Goal: Transaction & Acquisition: Book appointment/travel/reservation

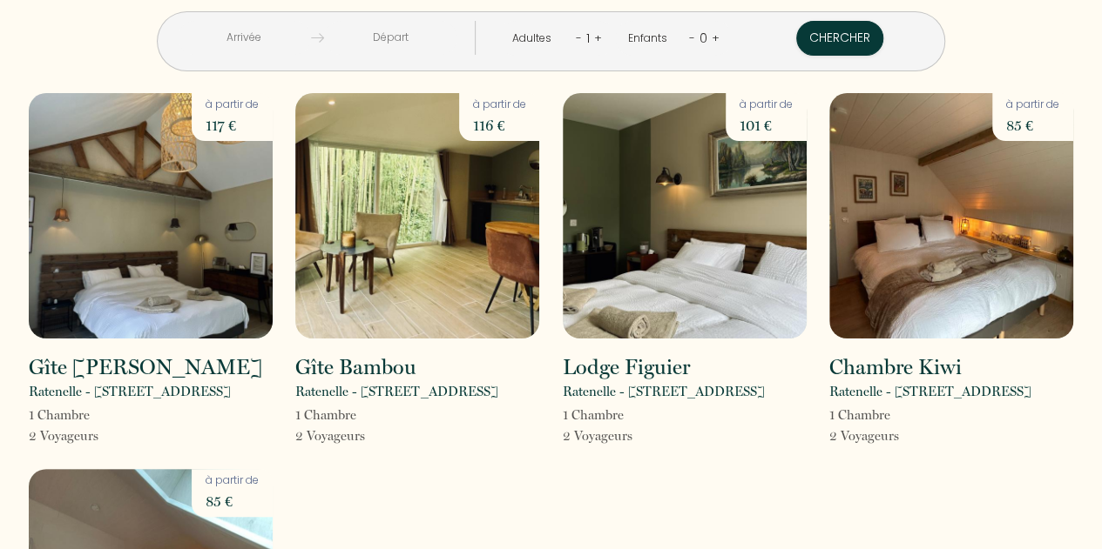
scroll to position [12, 0]
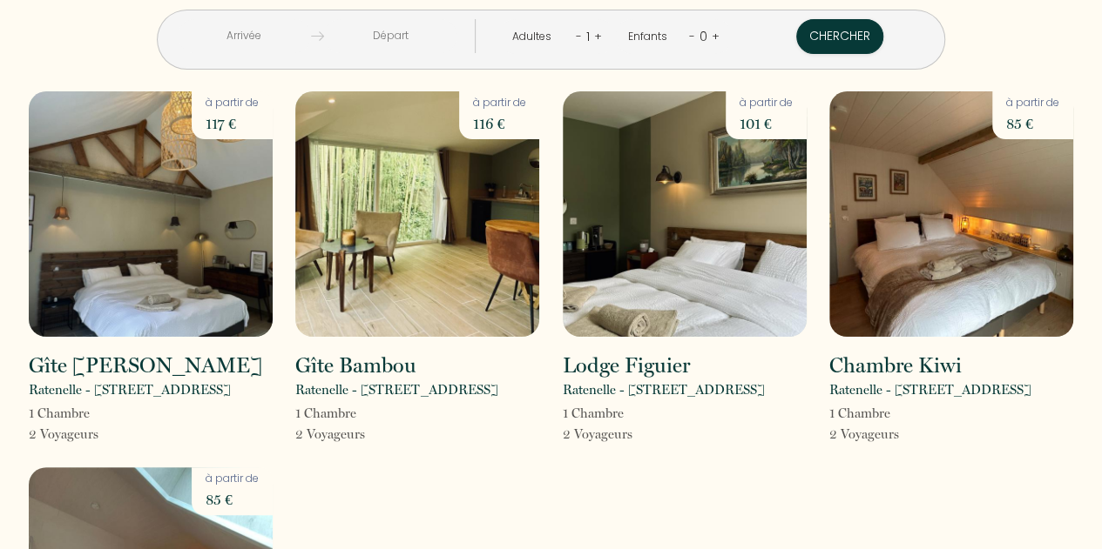
click at [306, 37] on input "text" at bounding box center [244, 36] width 133 height 34
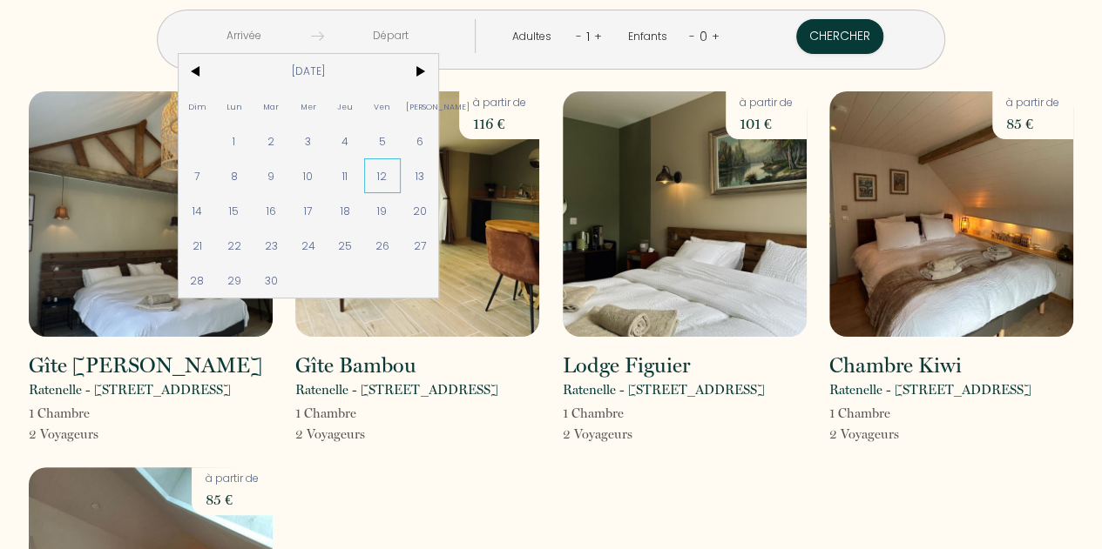
click at [401, 187] on span "12" at bounding box center [382, 175] width 37 height 35
type input "[DATE]"
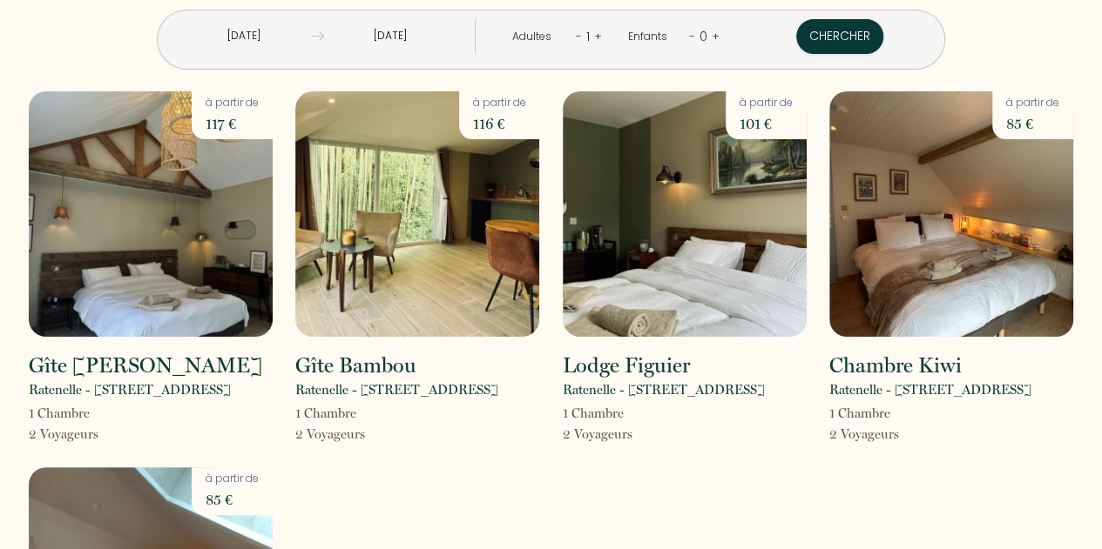
click at [596, 38] on div "Adultes - 1 +" at bounding box center [556, 36] width 117 height 35
click at [585, 37] on div "1" at bounding box center [588, 37] width 12 height 28
click at [594, 37] on link "+" at bounding box center [598, 36] width 8 height 17
click at [797, 50] on button "Chercher" at bounding box center [840, 36] width 87 height 35
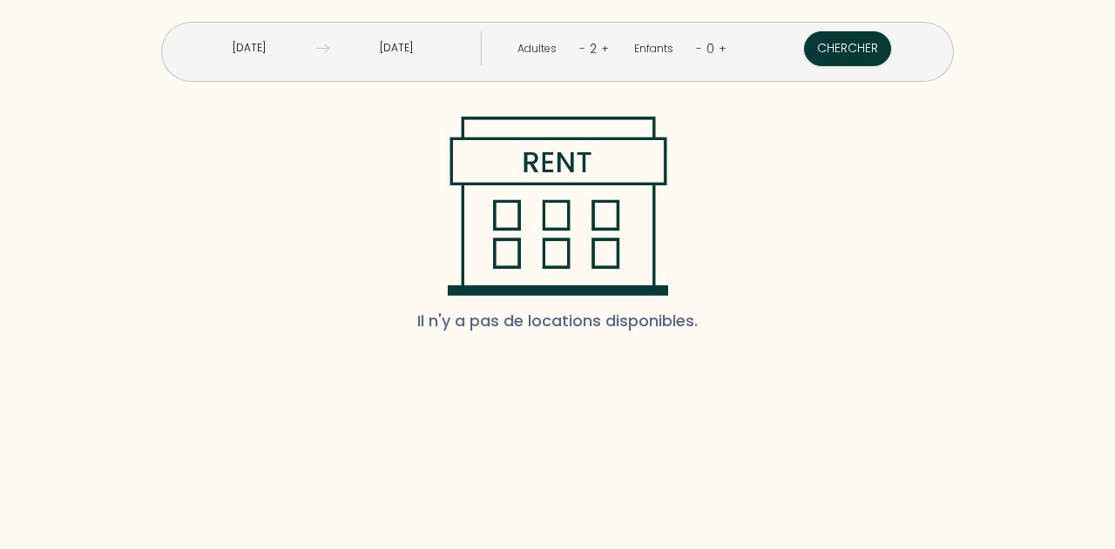
click at [288, 48] on input "[DATE]" at bounding box center [249, 48] width 134 height 34
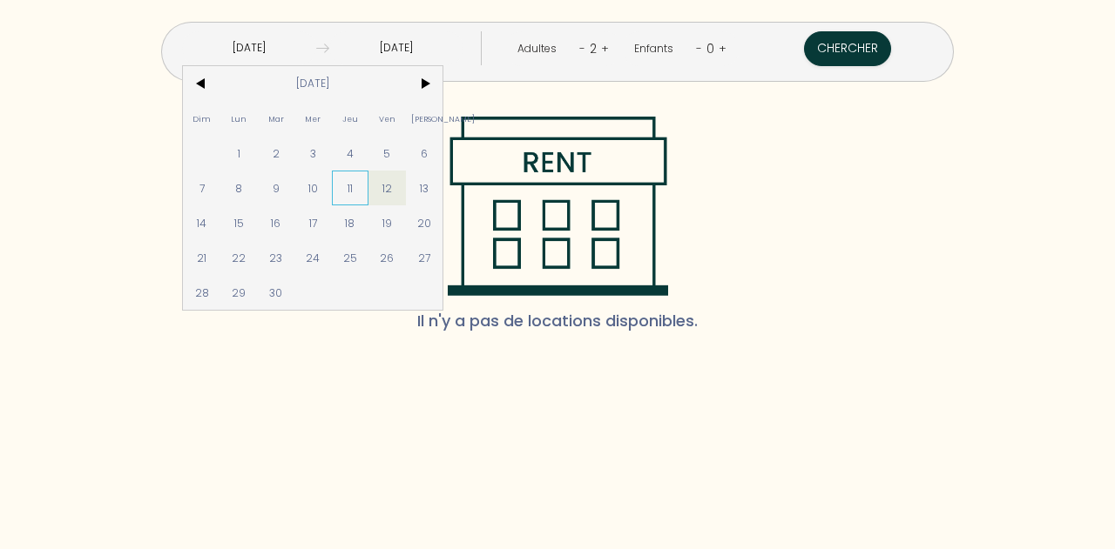
click at [369, 189] on span "11" at bounding box center [350, 188] width 37 height 35
type input "[DATE]"
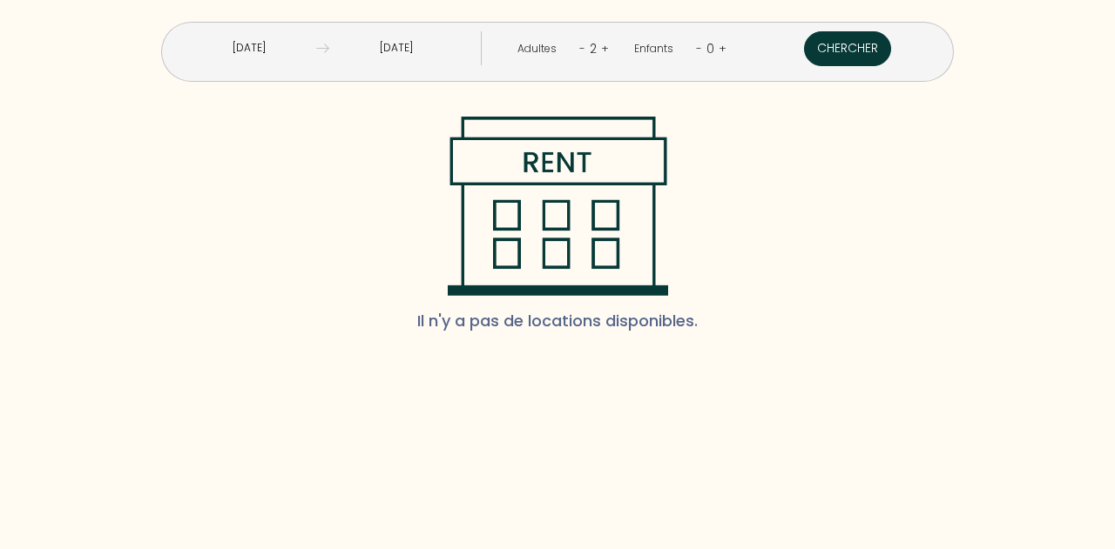
click at [813, 57] on button "Chercher" at bounding box center [847, 48] width 87 height 35
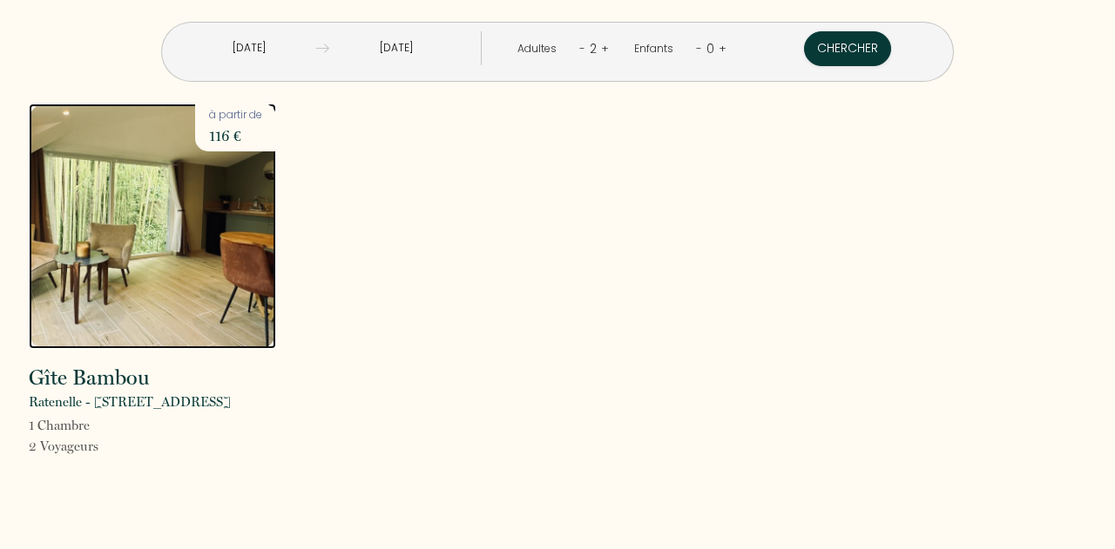
click at [155, 231] on img at bounding box center [152, 227] width 247 height 246
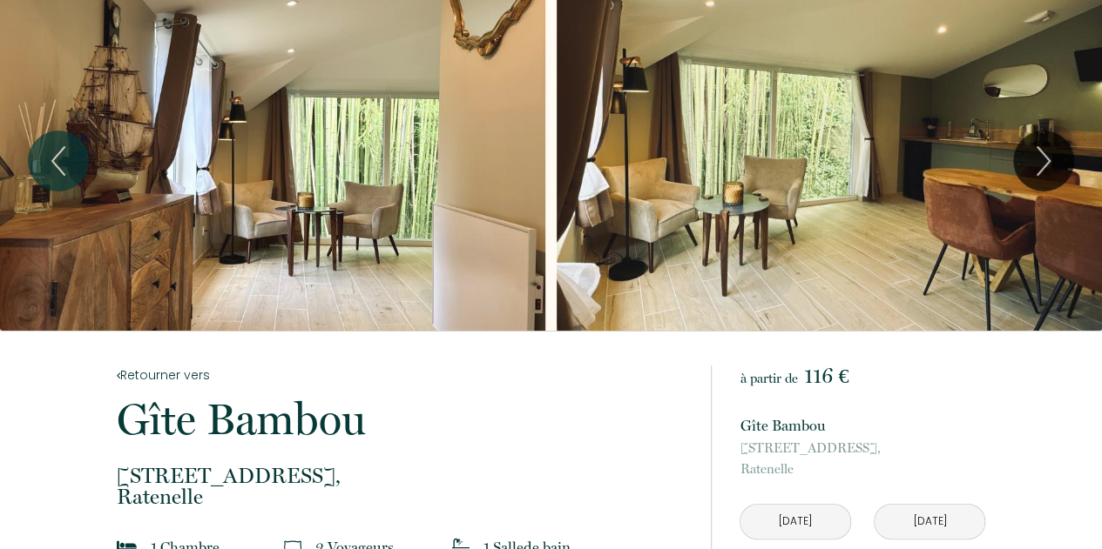
scroll to position [5, 0]
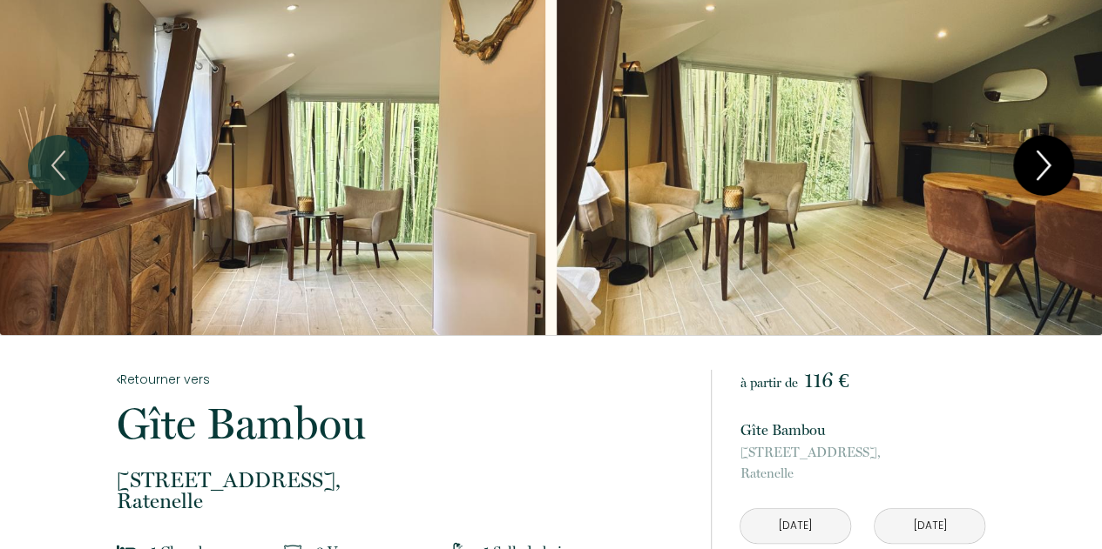
click at [1043, 159] on icon "Next" at bounding box center [1043, 166] width 12 height 28
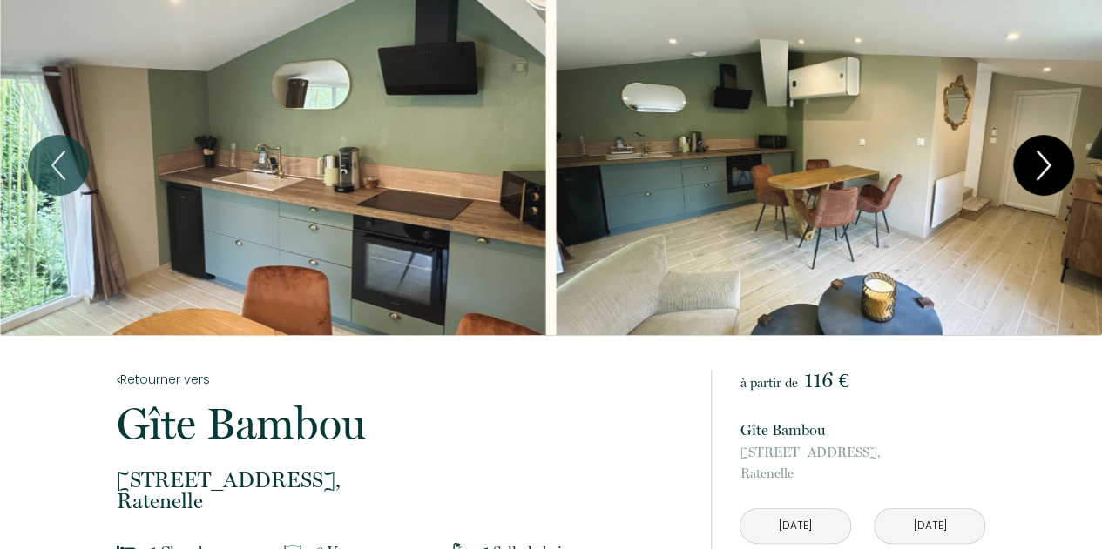
click at [1043, 159] on icon "Next" at bounding box center [1043, 166] width 12 height 28
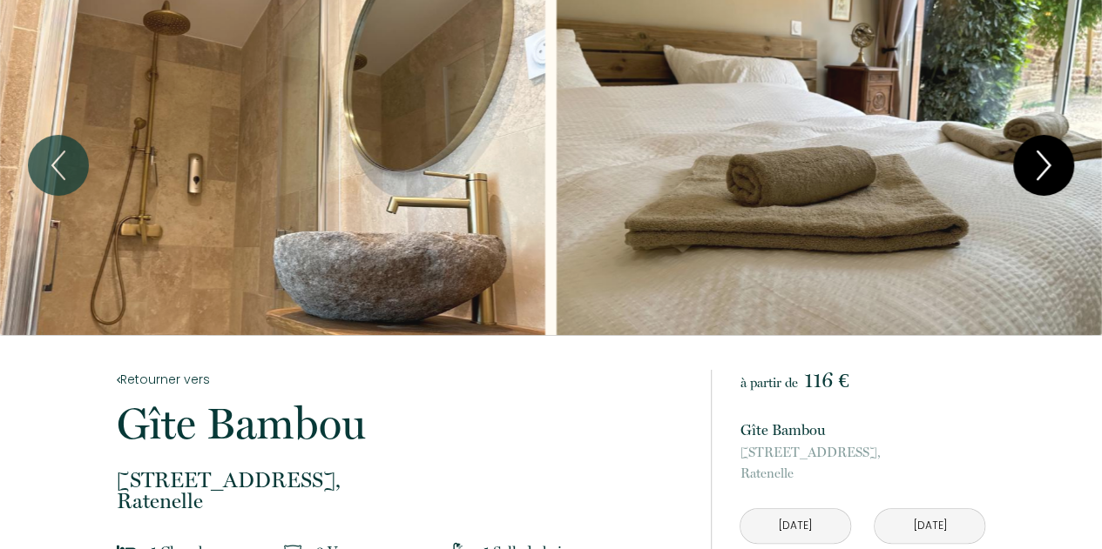
click at [1043, 159] on icon "Next" at bounding box center [1043, 166] width 12 height 28
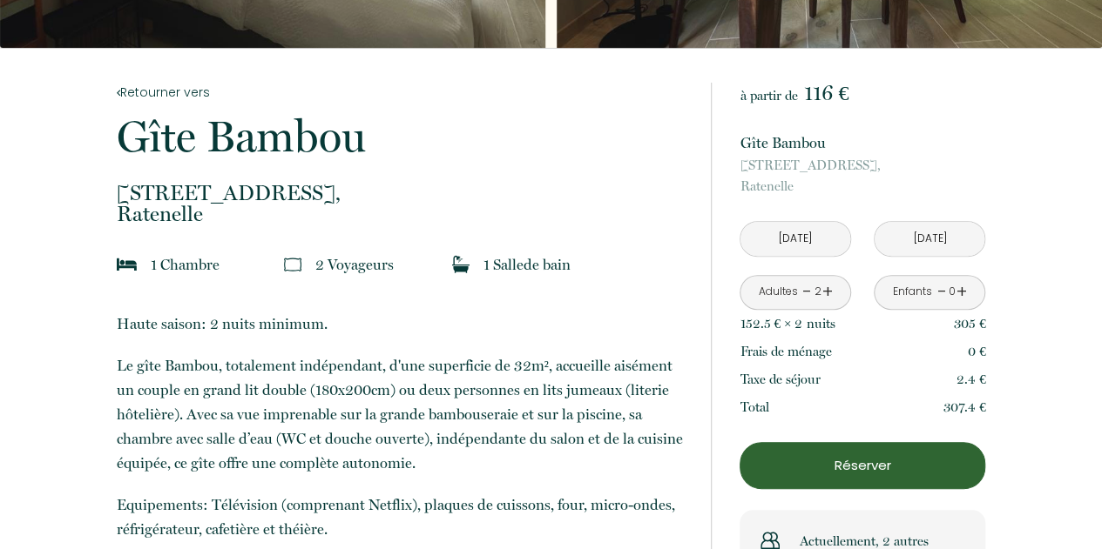
scroll to position [348, 0]
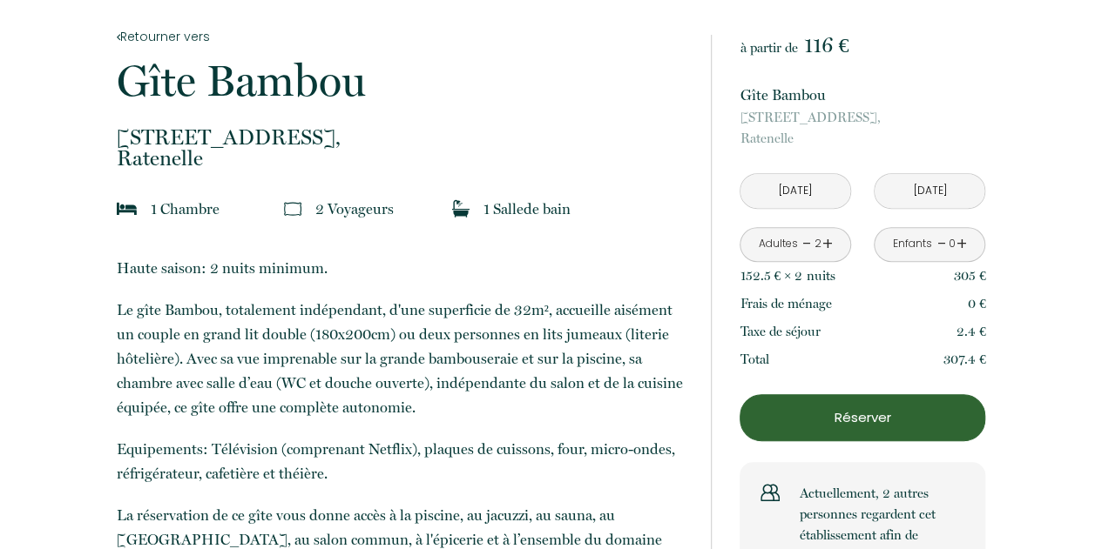
click at [805, 190] on input "[DATE]" at bounding box center [795, 191] width 110 height 34
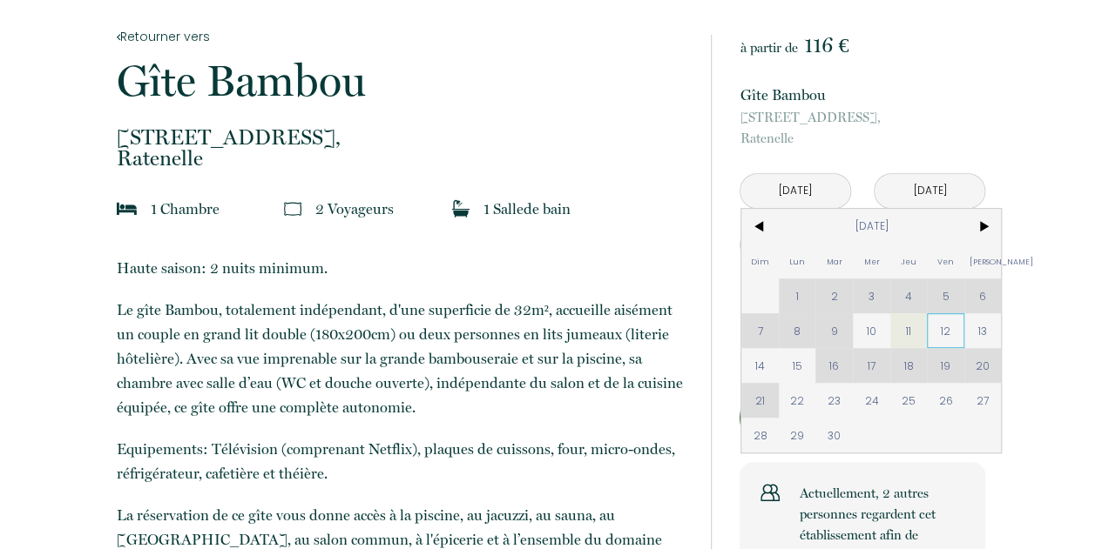
click at [940, 330] on span "12" at bounding box center [944, 330] width 37 height 35
type input "[DATE]"
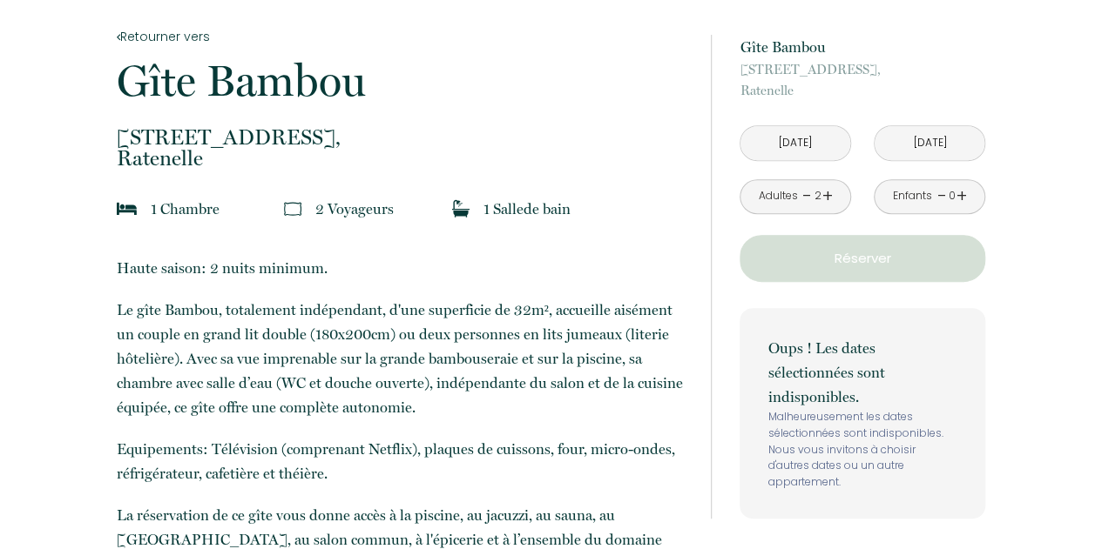
click at [892, 192] on div "Enfants - 0 +" at bounding box center [928, 196] width 111 height 35
click at [906, 149] on input "[DATE]" at bounding box center [929, 143] width 110 height 34
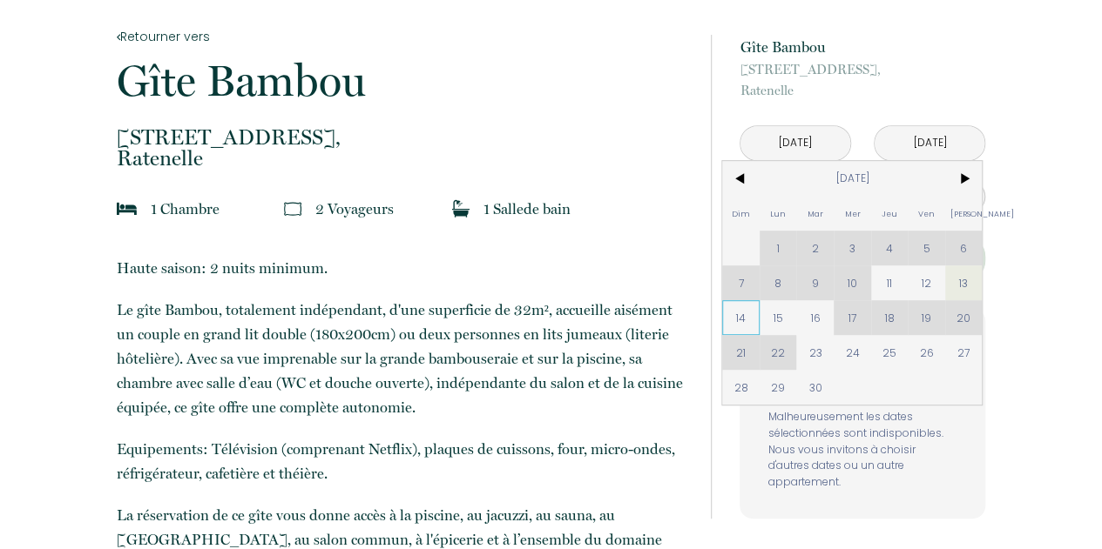
click at [742, 320] on span "14" at bounding box center [740, 317] width 37 height 35
type input "[DATE]"
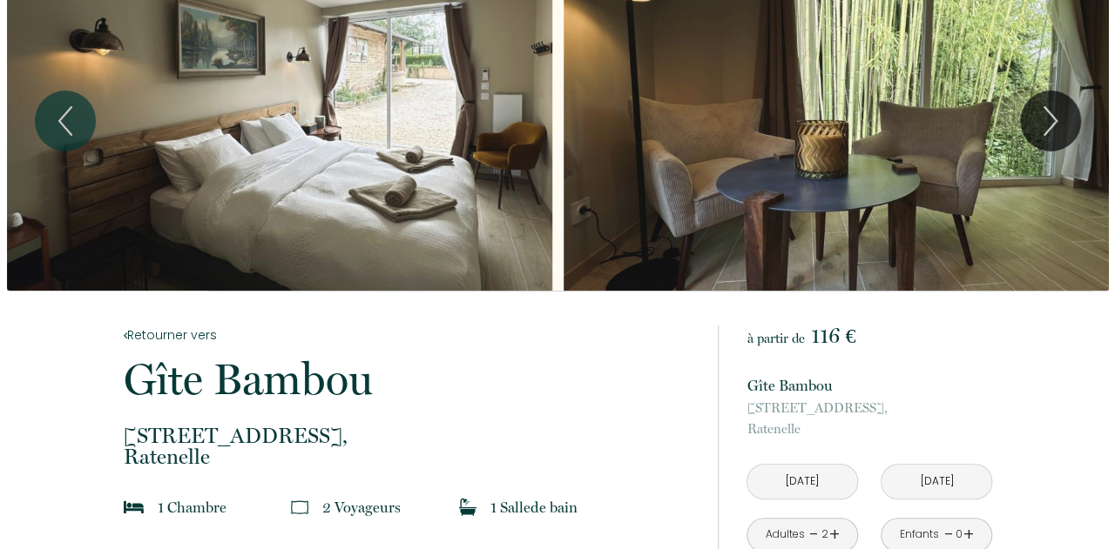
scroll to position [0, 0]
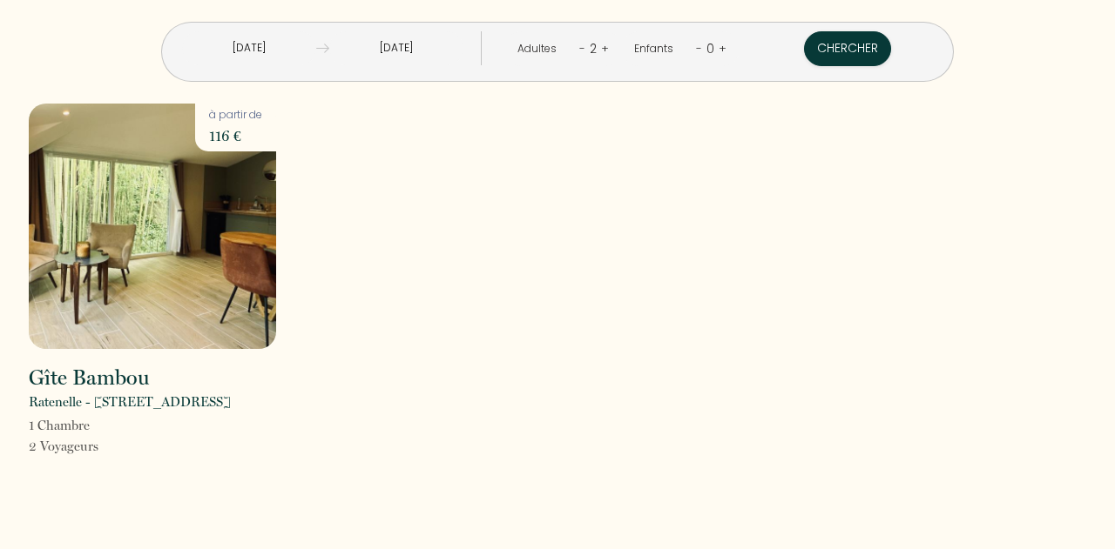
click at [316, 55] on input "[DATE]" at bounding box center [249, 48] width 134 height 34
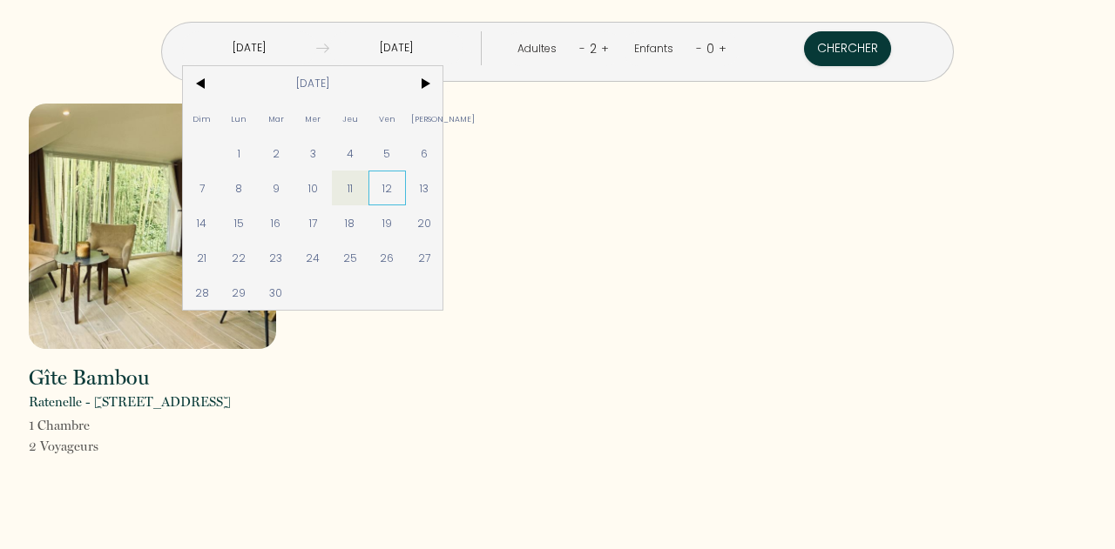
click at [406, 191] on span "12" at bounding box center [386, 188] width 37 height 35
type input "[DATE]"
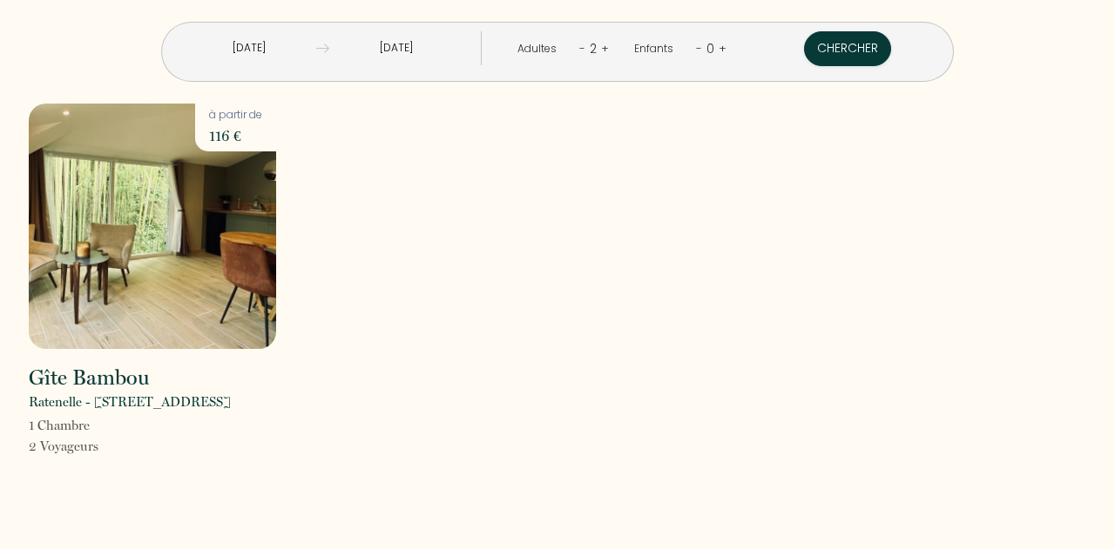
click at [408, 60] on input "[DATE]" at bounding box center [396, 48] width 134 height 34
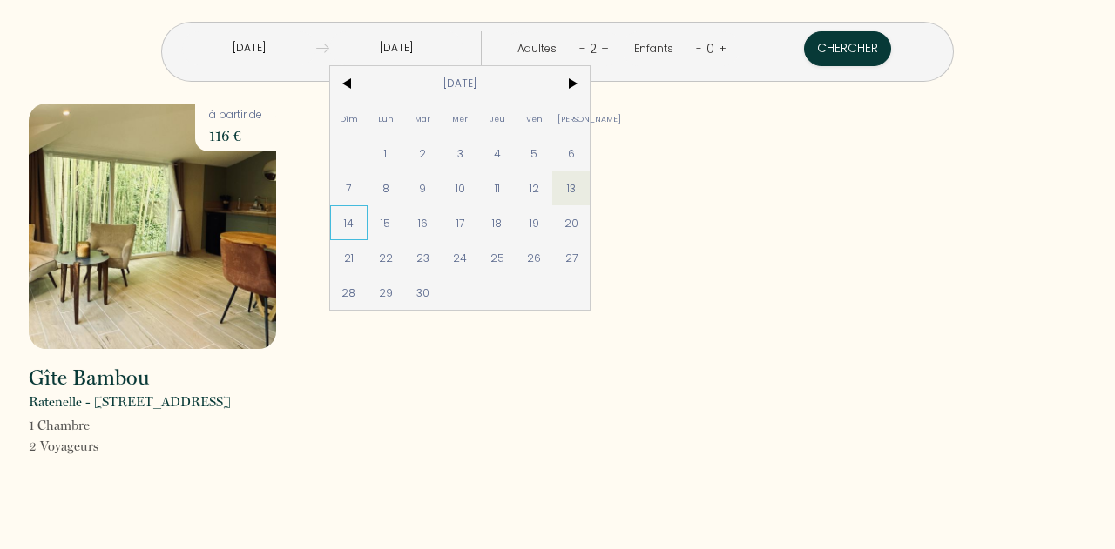
click at [367, 212] on span "14" at bounding box center [348, 223] width 37 height 35
type input "[DATE]"
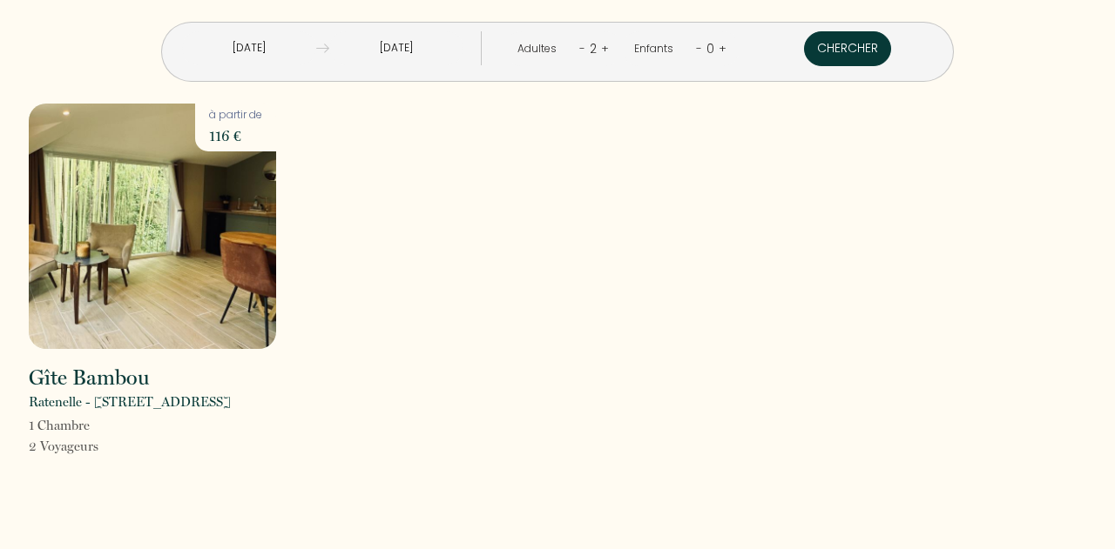
click at [804, 49] on button "Chercher" at bounding box center [847, 48] width 87 height 35
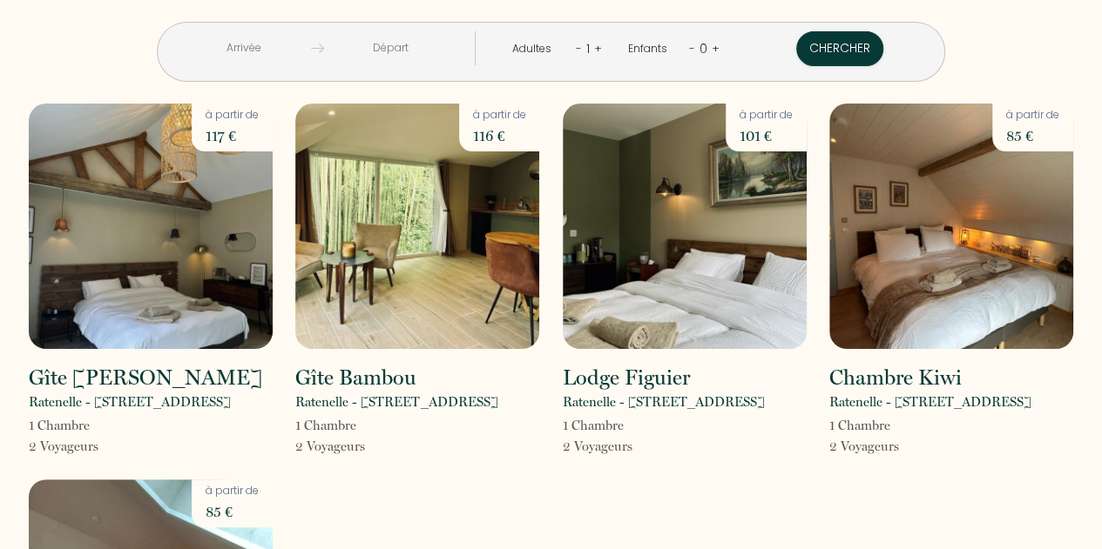
click at [307, 55] on input "text" at bounding box center [244, 48] width 133 height 34
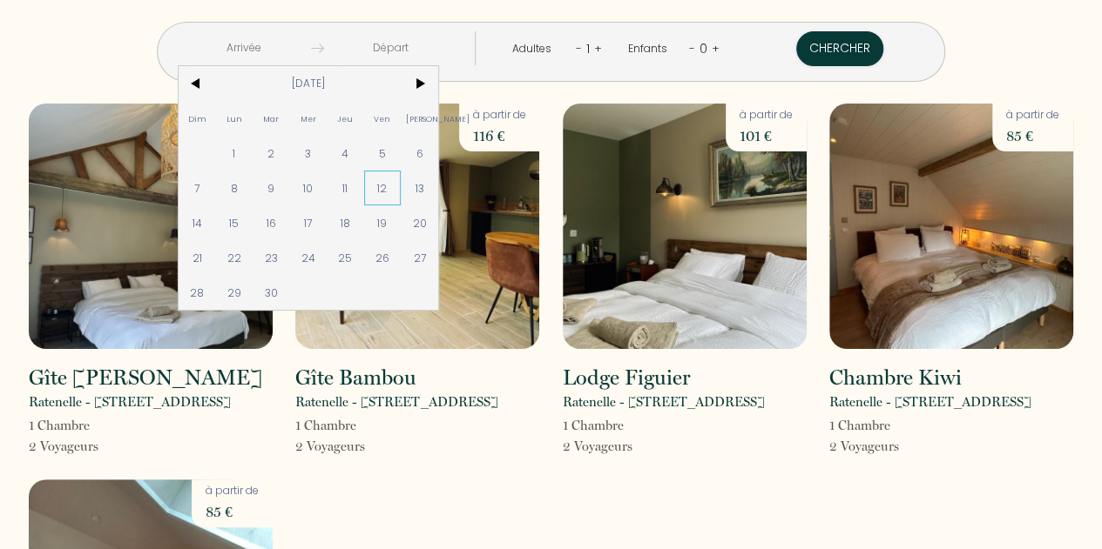
click at [401, 187] on span "12" at bounding box center [382, 188] width 37 height 35
type input "[DATE]"
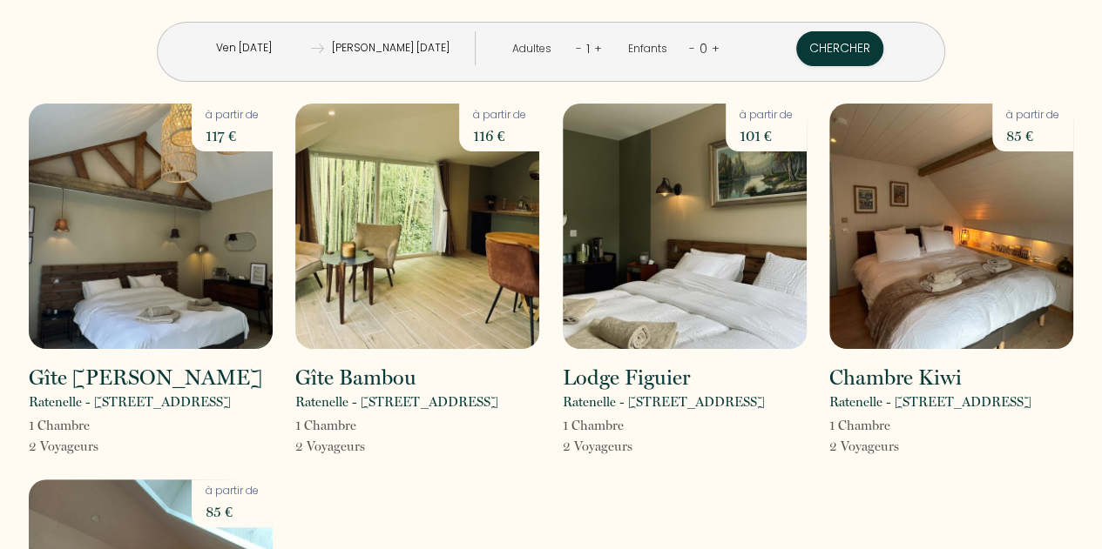
click at [594, 51] on link "+" at bounding box center [598, 48] width 8 height 17
click at [797, 48] on button "Chercher" at bounding box center [840, 48] width 87 height 35
